Goal: Task Accomplishment & Management: Manage account settings

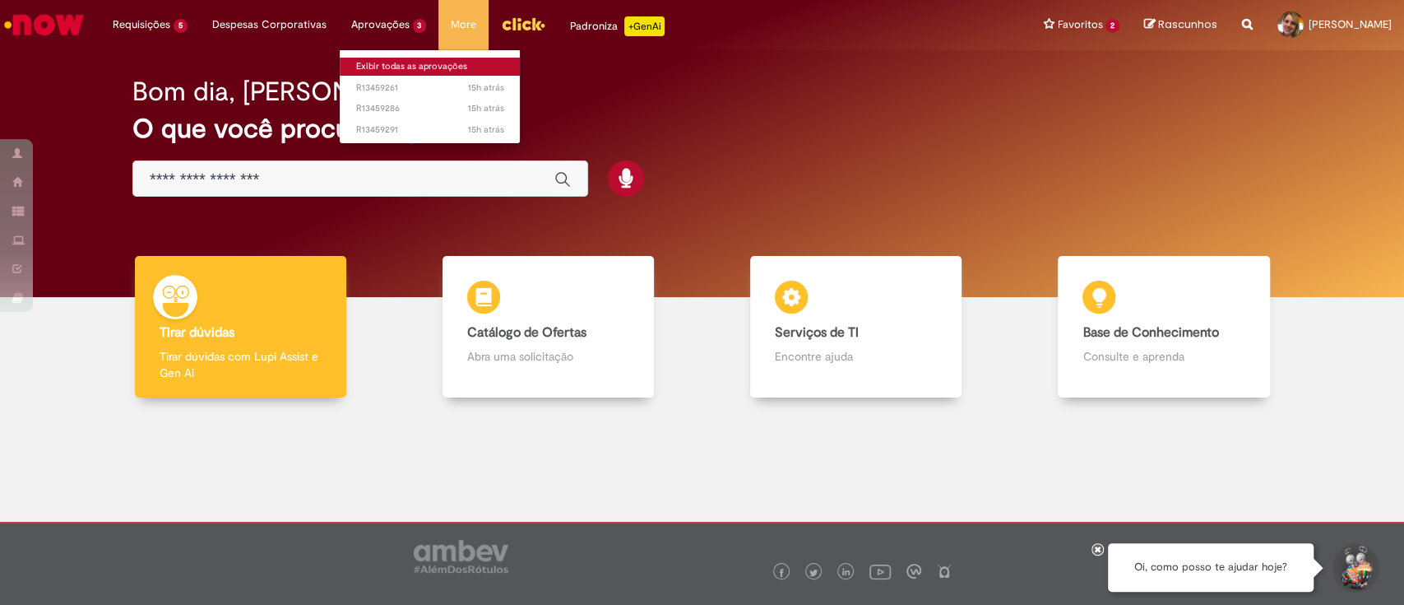
click at [389, 67] on link "Exibir todas as aprovações" at bounding box center [430, 67] width 181 height 18
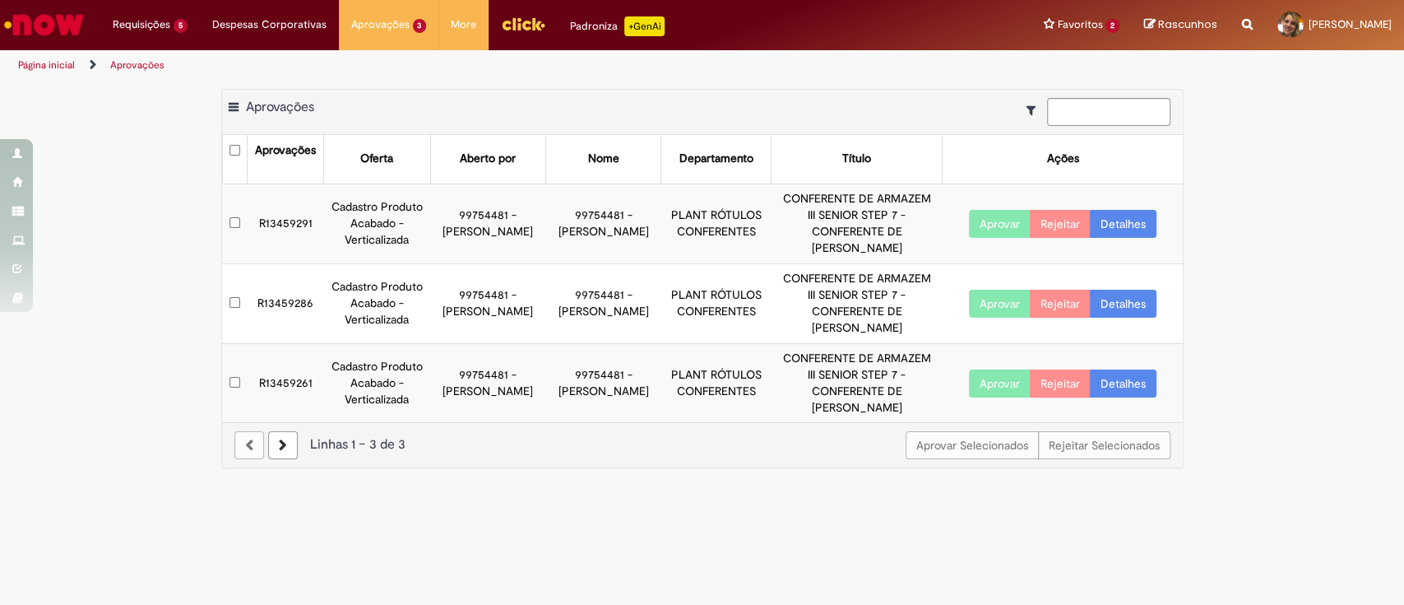
click at [1140, 210] on link "Detalhes" at bounding box center [1123, 224] width 67 height 28
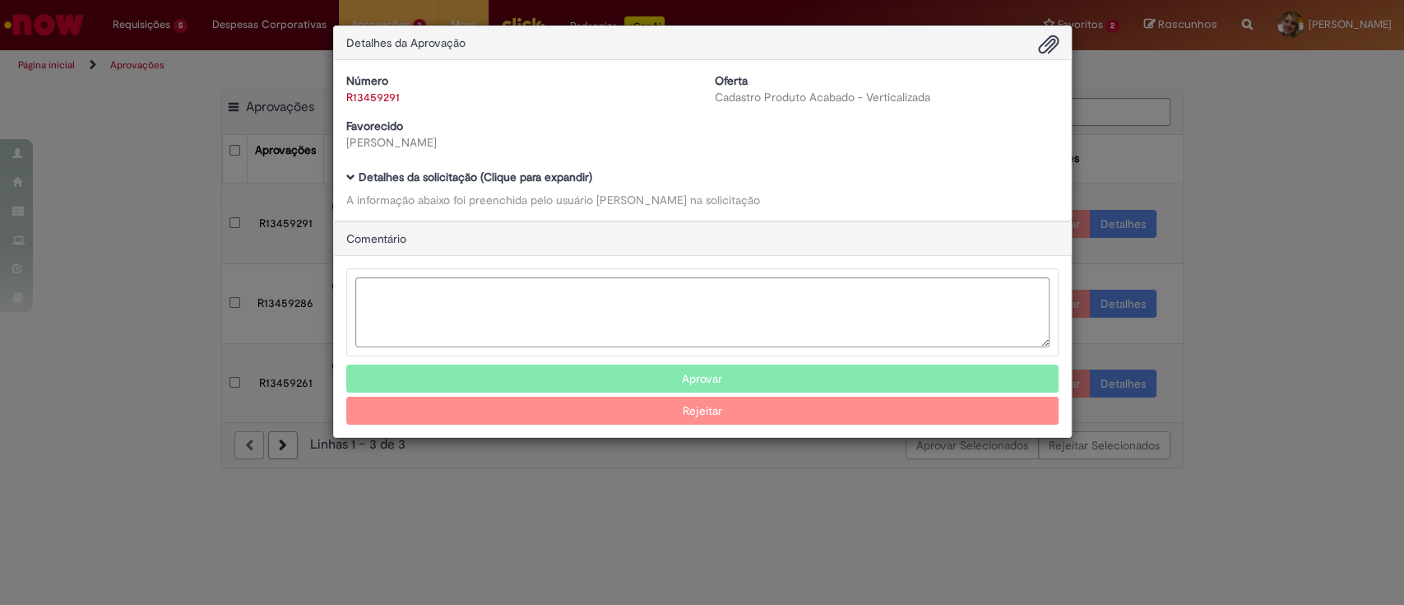
click at [342, 174] on div "Número R13459291 Oferta Cadastro Produto Acabado - Verticalizada Favorecido [PE…" at bounding box center [702, 140] width 737 height 160
click at [352, 178] on span "Ambev Approval Modal" at bounding box center [350, 177] width 9 height 9
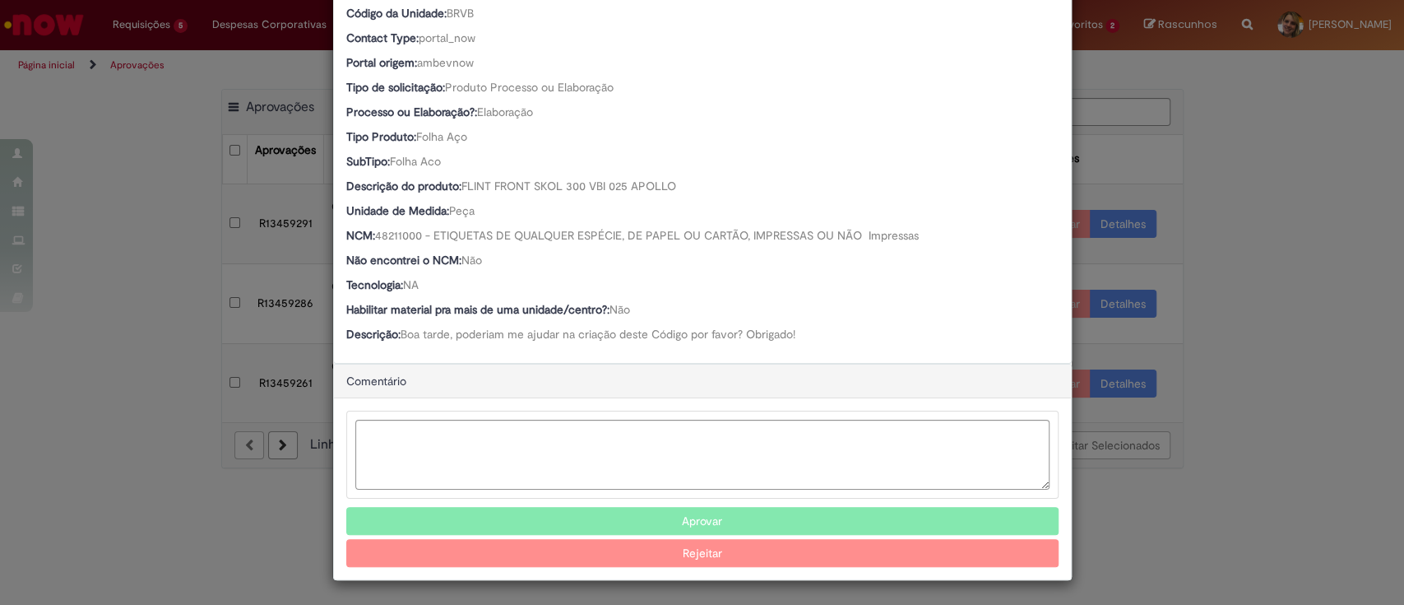
scroll to position [435, 0]
drag, startPoint x: 455, startPoint y: 184, endPoint x: 698, endPoint y: 177, distance: 243.6
click at [698, 177] on div "Descrição do produto: FLINT FRONT SKOL 300 VBI 025 APOLLO" at bounding box center [702, 187] width 712 height 21
copy span "FLINT FRONT SKOL 300 VBI 025 APOLLO"
click at [772, 519] on button "Aprovar" at bounding box center [702, 521] width 712 height 28
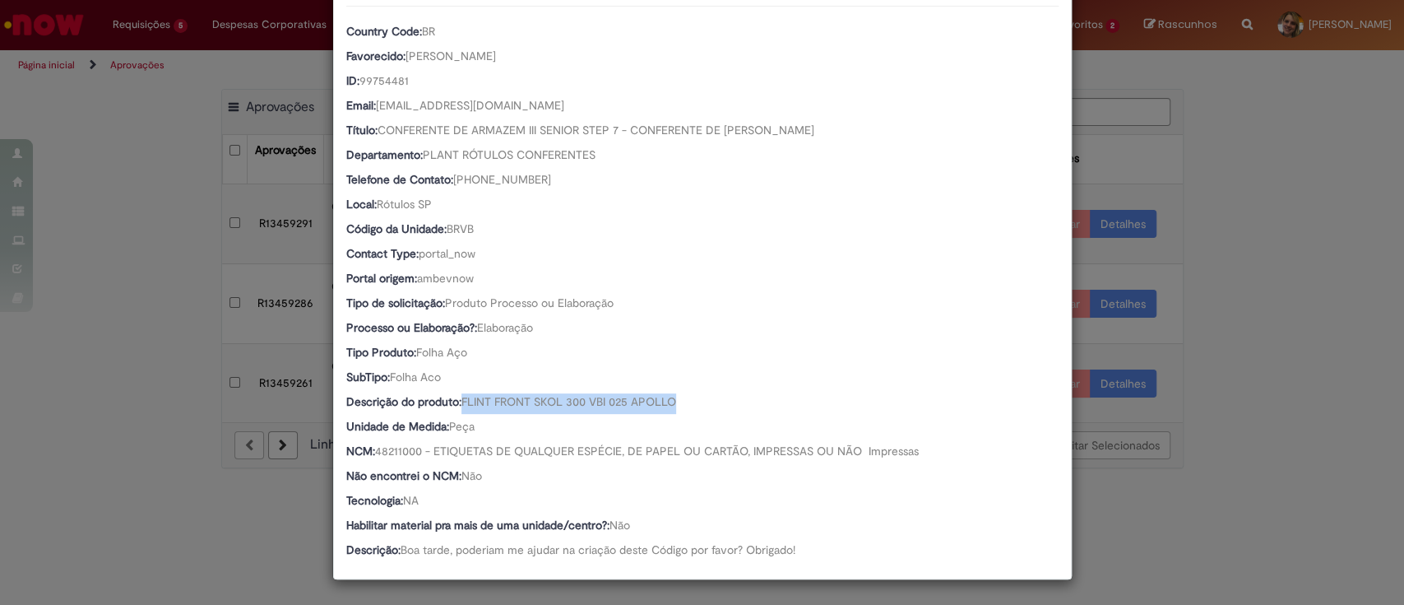
scroll to position [218, 0]
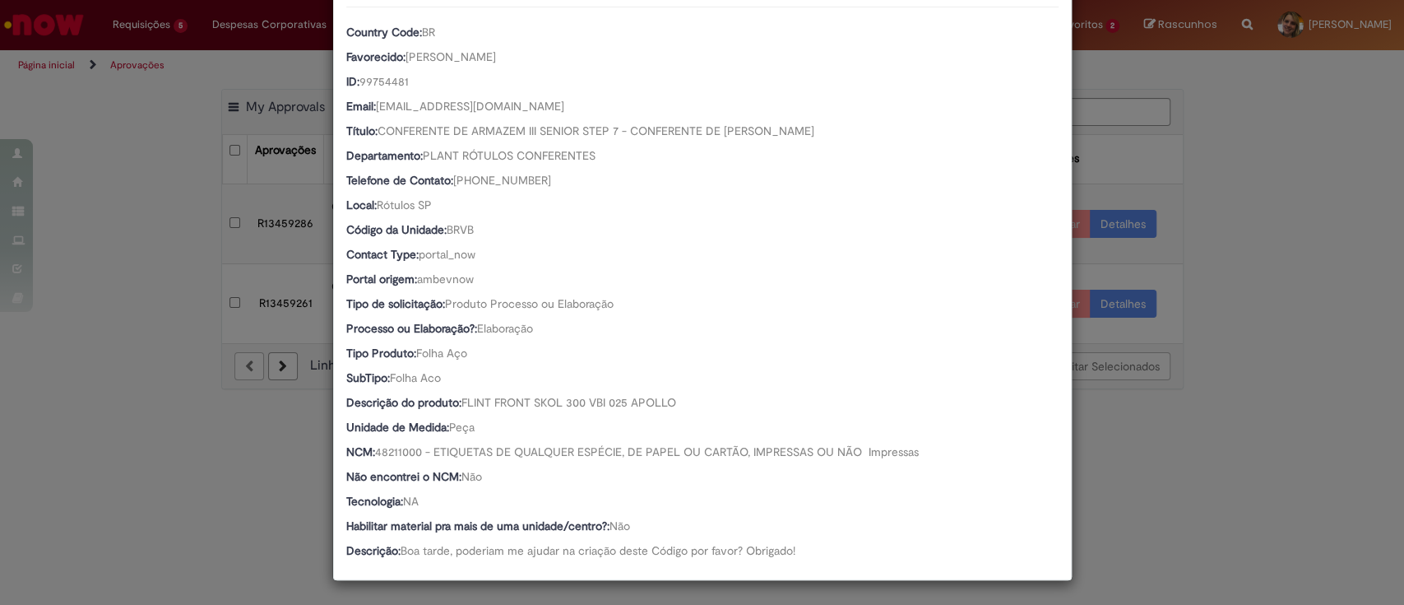
click at [1352, 257] on div "Detalhes da Aprovação Número R13459291 Oferta Cadastro Produto Acabado - Vertic…" at bounding box center [702, 302] width 1404 height 605
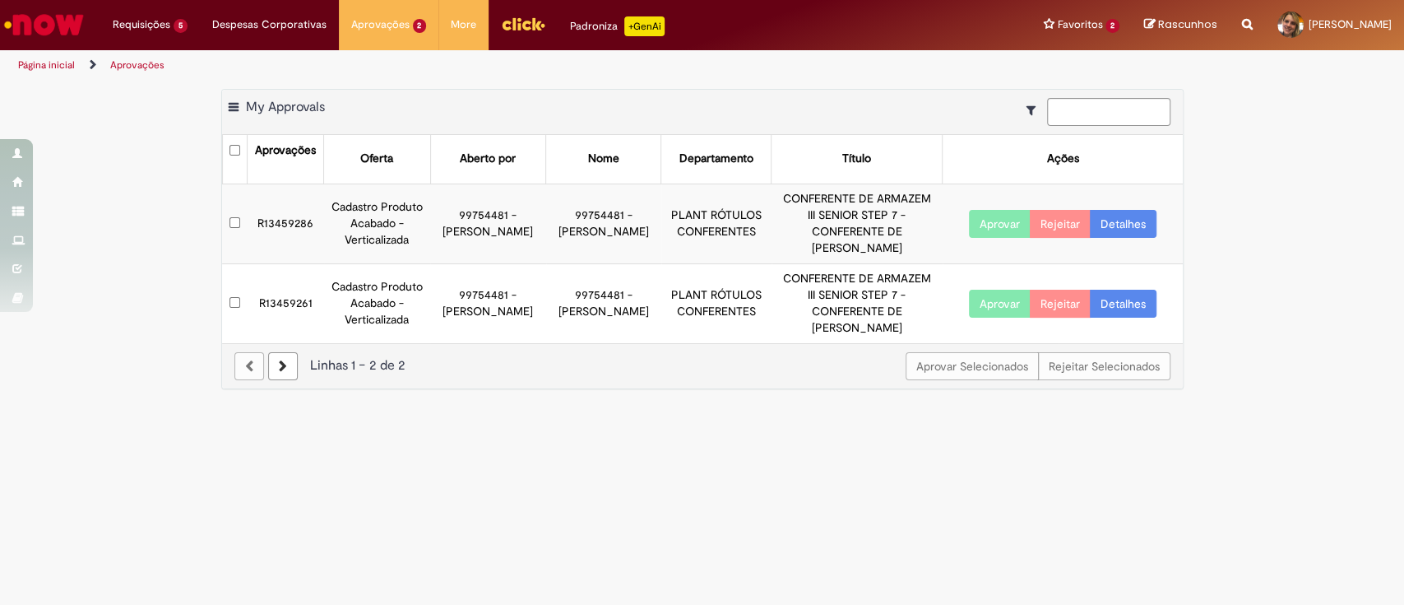
click at [1136, 211] on link "Detalhes" at bounding box center [1123, 224] width 67 height 28
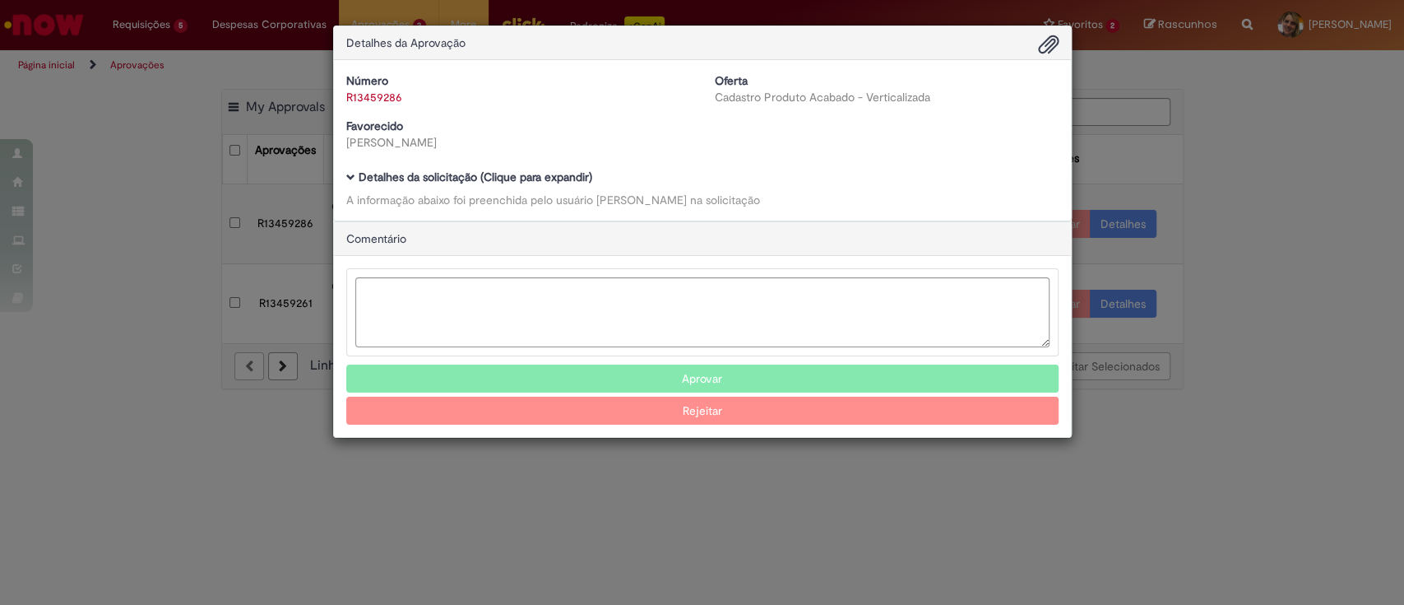
click at [375, 175] on b "Detalhes da solicitação (Clique para expandir)" at bounding box center [476, 176] width 234 height 15
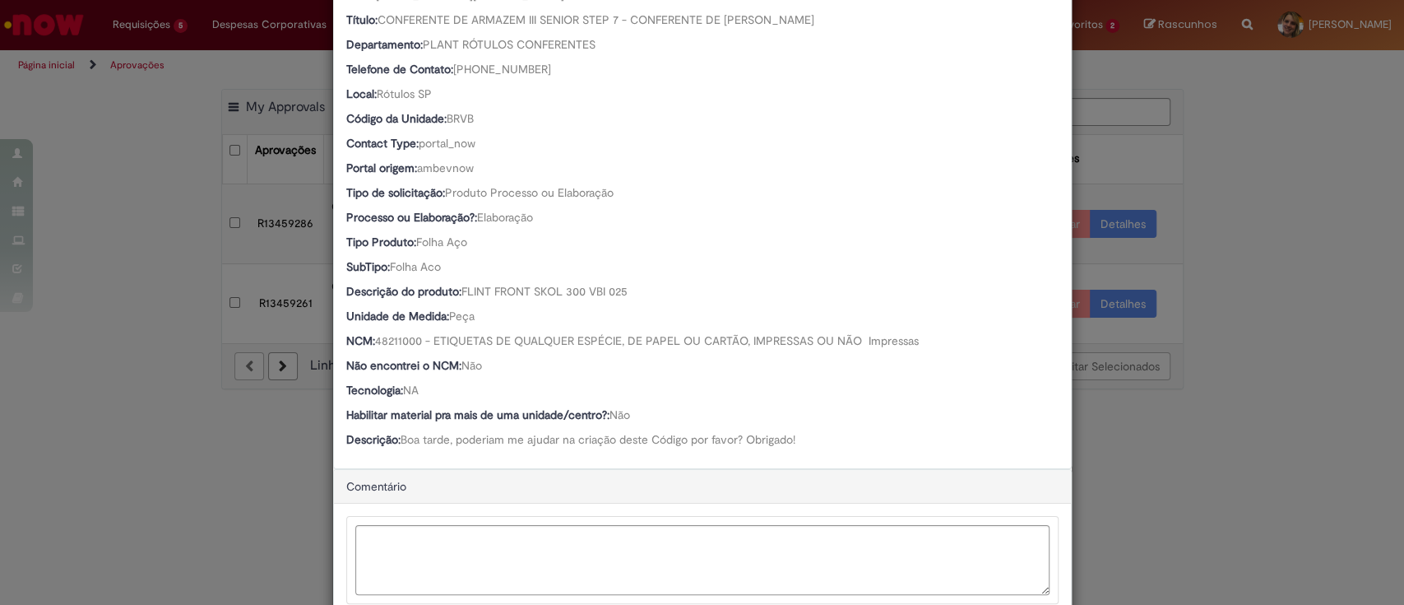
scroll to position [435, 0]
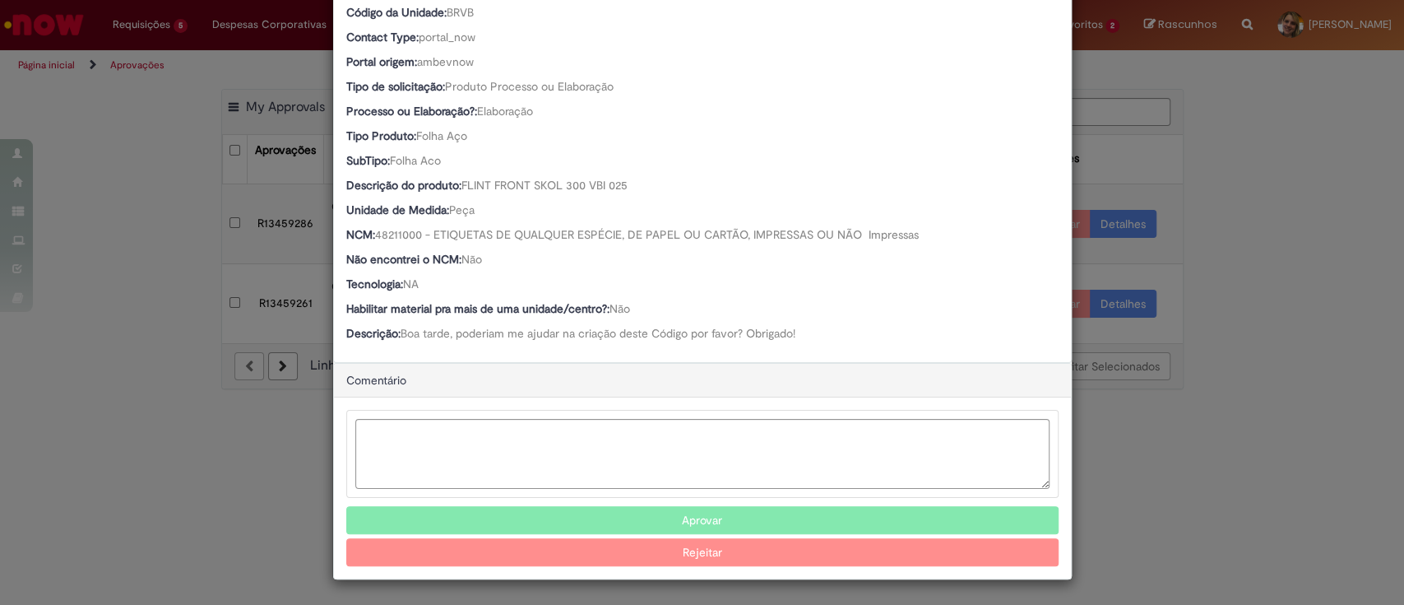
click at [717, 517] on button "Aprovar" at bounding box center [702, 520] width 712 height 28
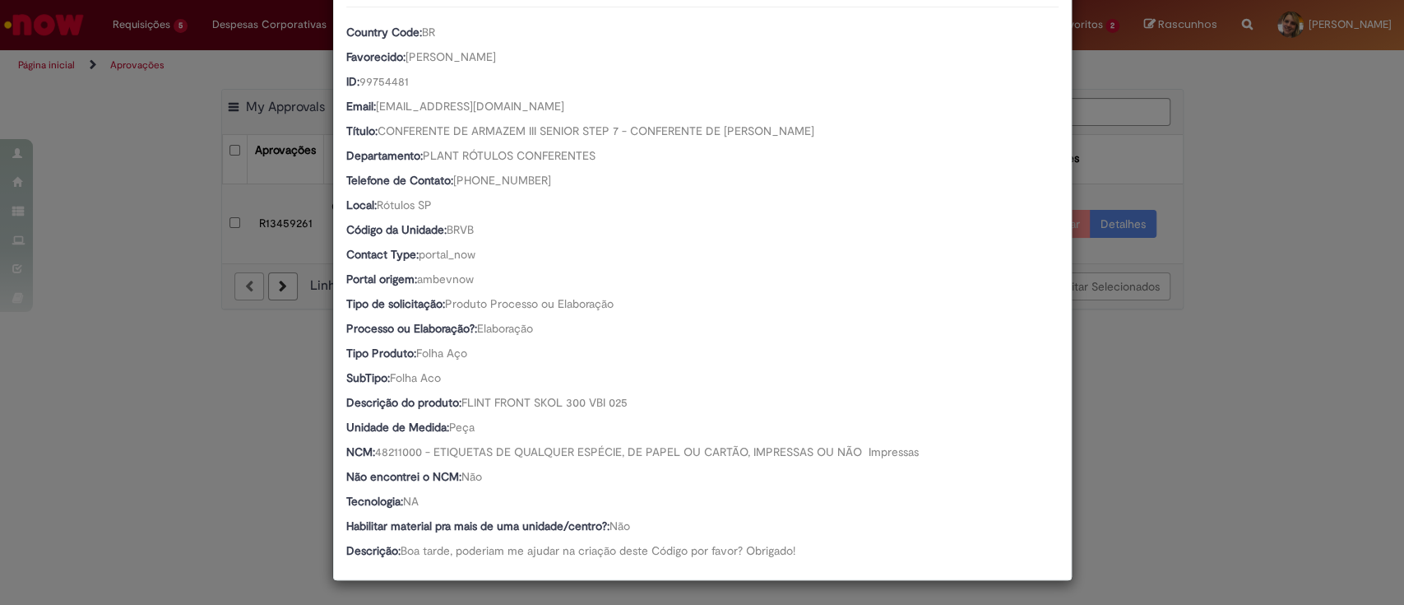
click at [1170, 427] on div "Detalhes da Aprovação Número R13459286 Oferta Cadastro Produto Acabado - Vertic…" at bounding box center [702, 302] width 1404 height 605
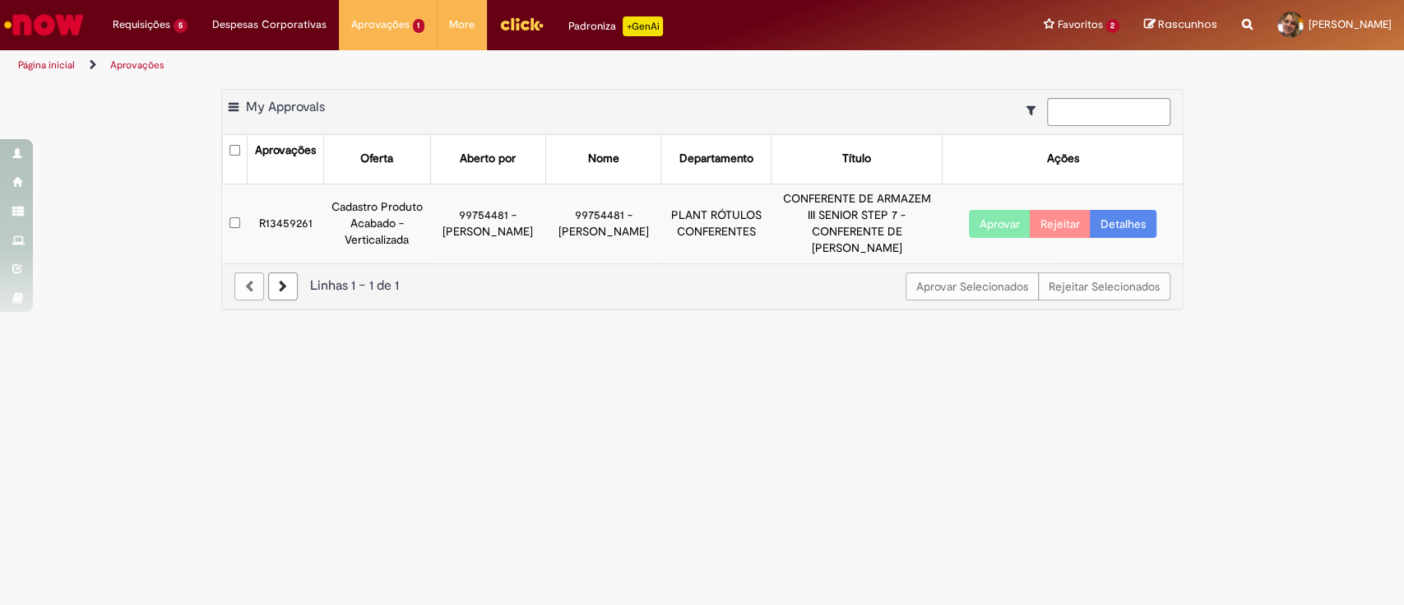
click at [1132, 214] on link "Detalhes" at bounding box center [1123, 224] width 67 height 28
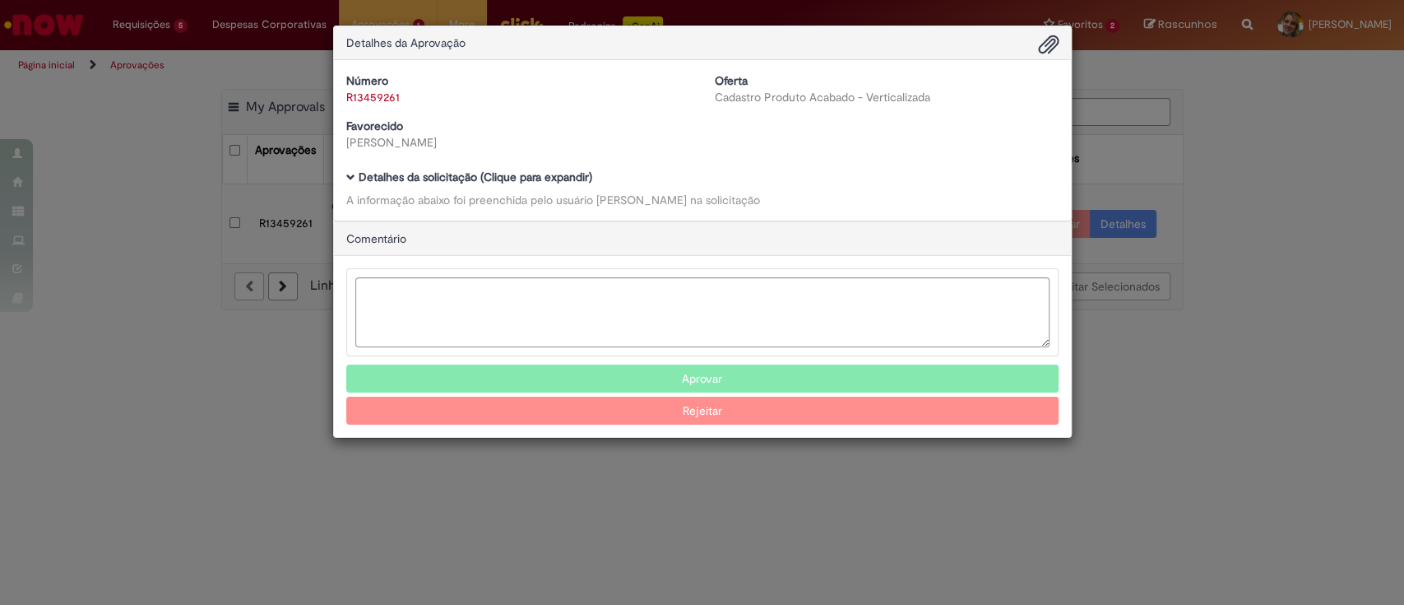
click at [373, 174] on b "Detalhes da solicitação (Clique para expandir)" at bounding box center [476, 176] width 234 height 15
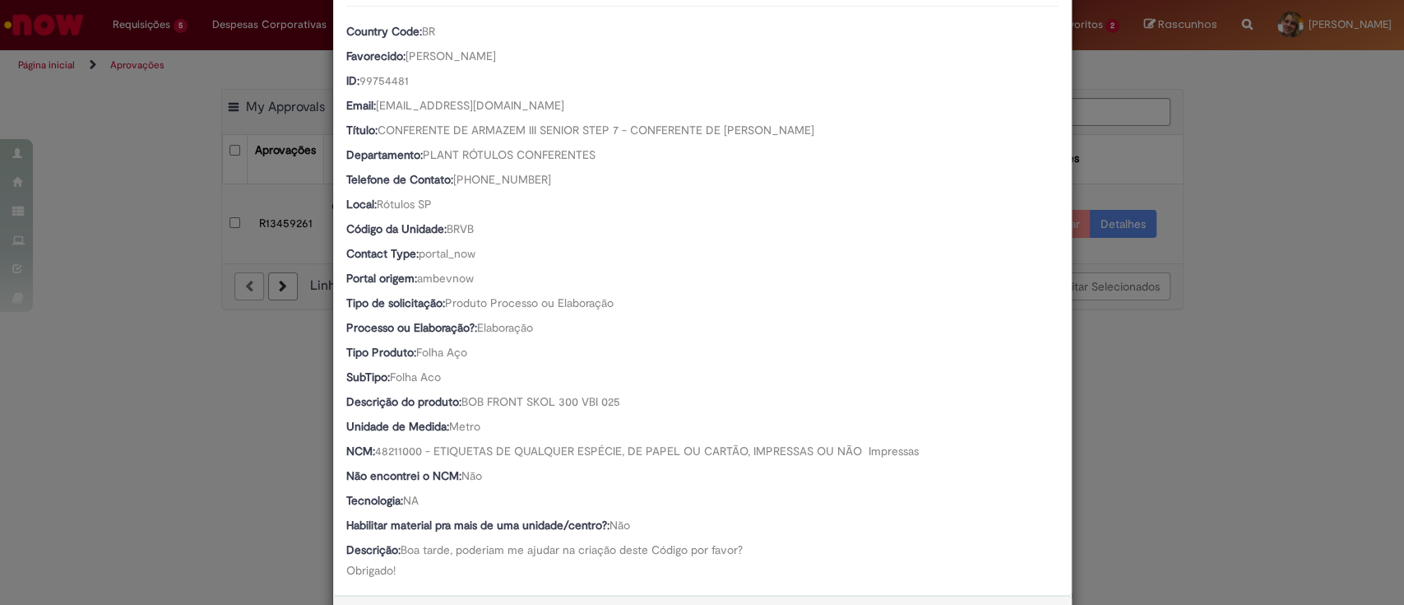
scroll to position [329, 0]
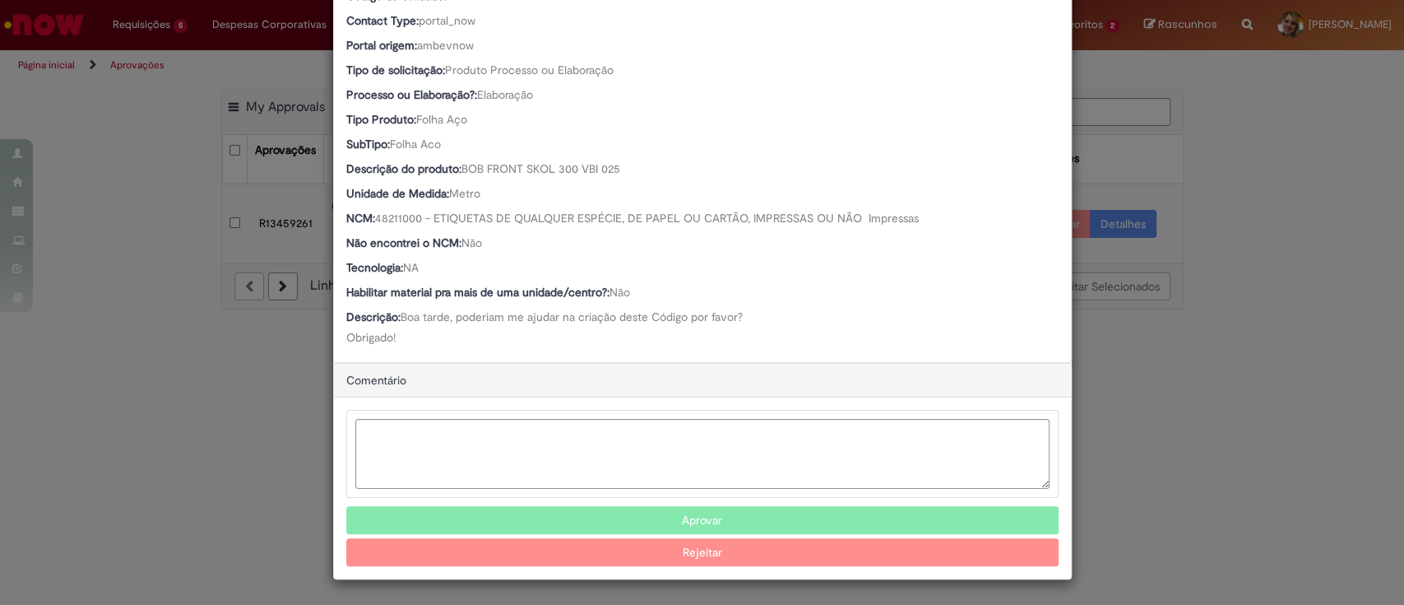
click at [701, 517] on button "Aprovar" at bounding box center [702, 520] width 712 height 28
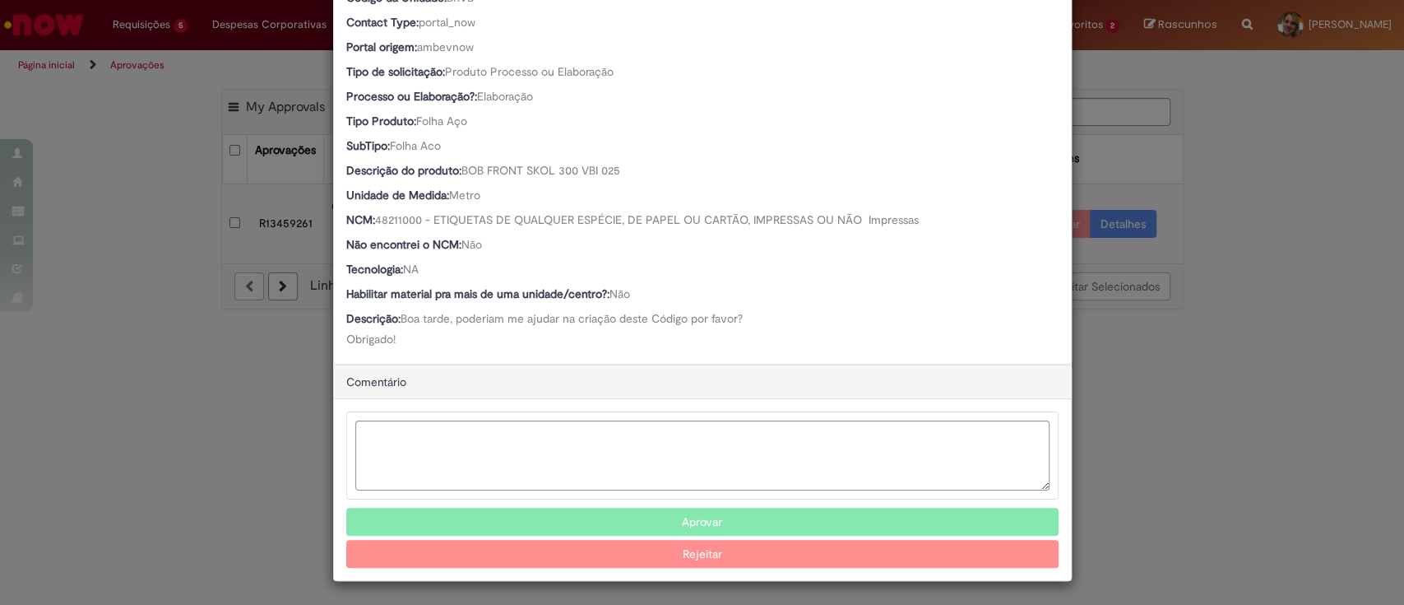
scroll to position [234, 0]
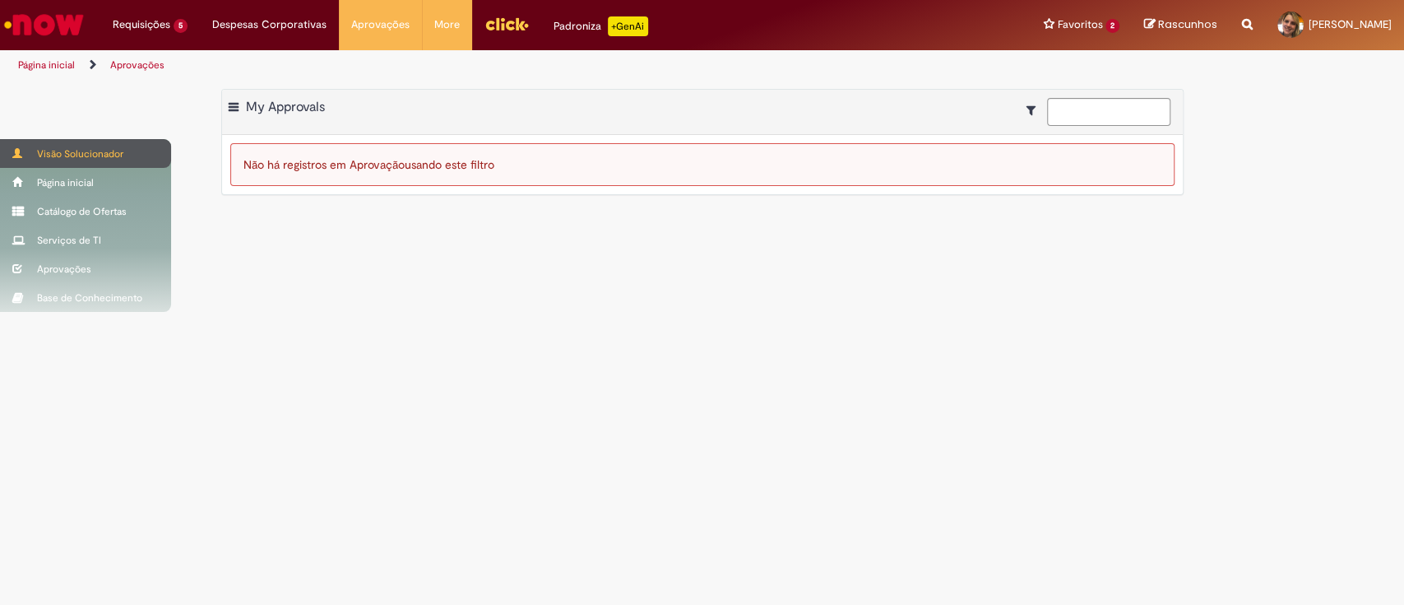
click at [21, 148] on span at bounding box center [18, 153] width 12 height 10
